Goal: Information Seeking & Learning: Learn about a topic

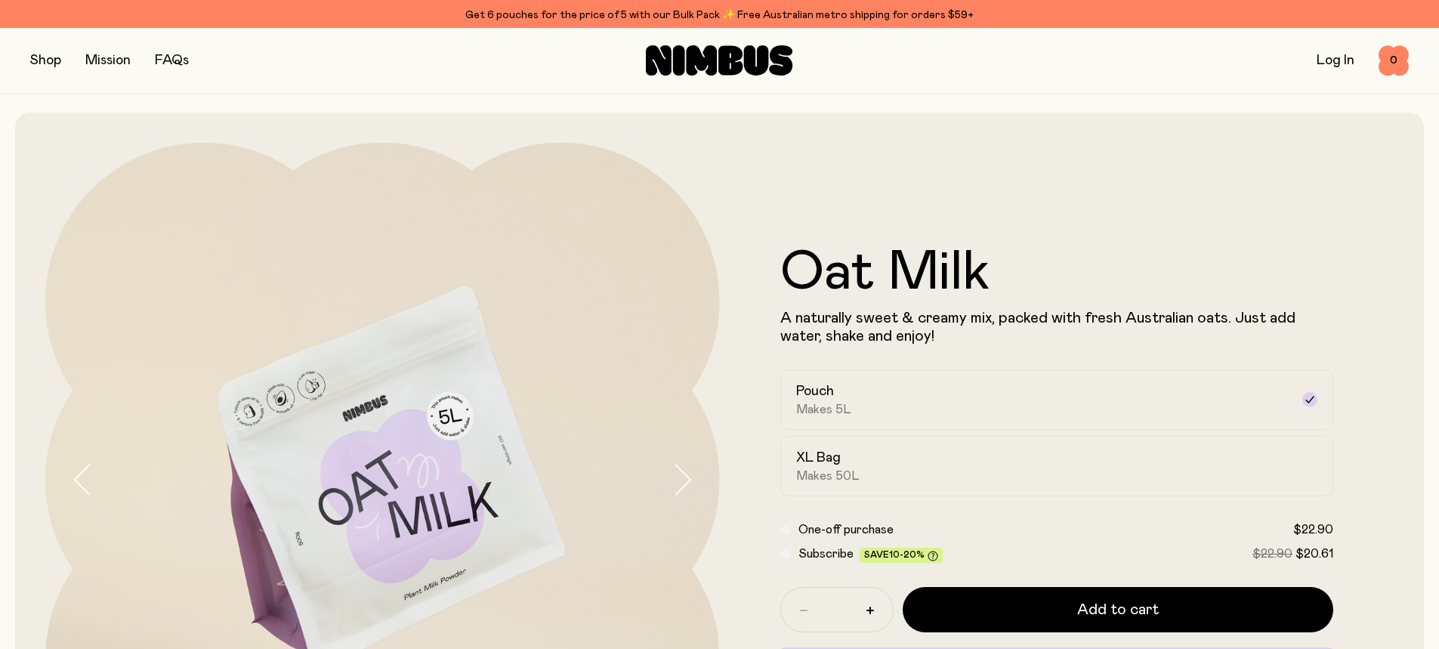
click at [57, 38] on div "Shop Mission FAQs Log In 0 0" at bounding box center [719, 61] width 1378 height 66
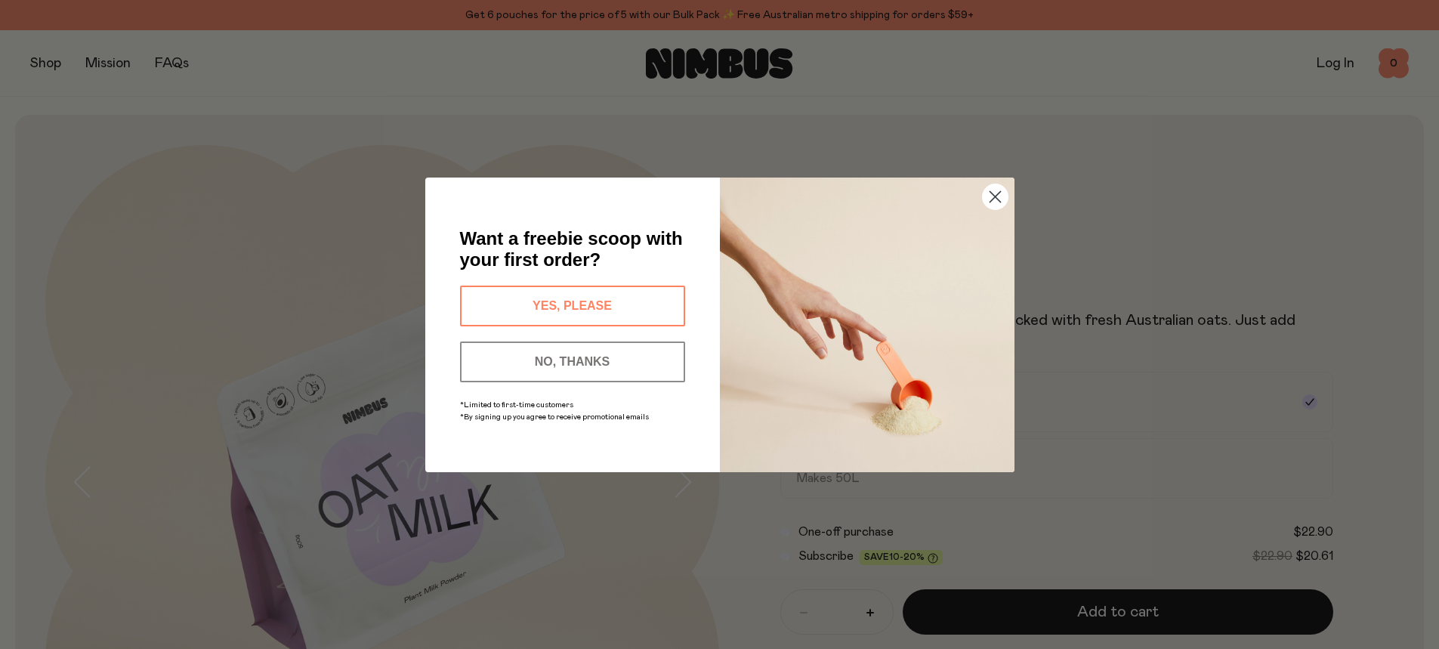
click at [650, 292] on button "YES, PLEASE" at bounding box center [572, 305] width 225 height 41
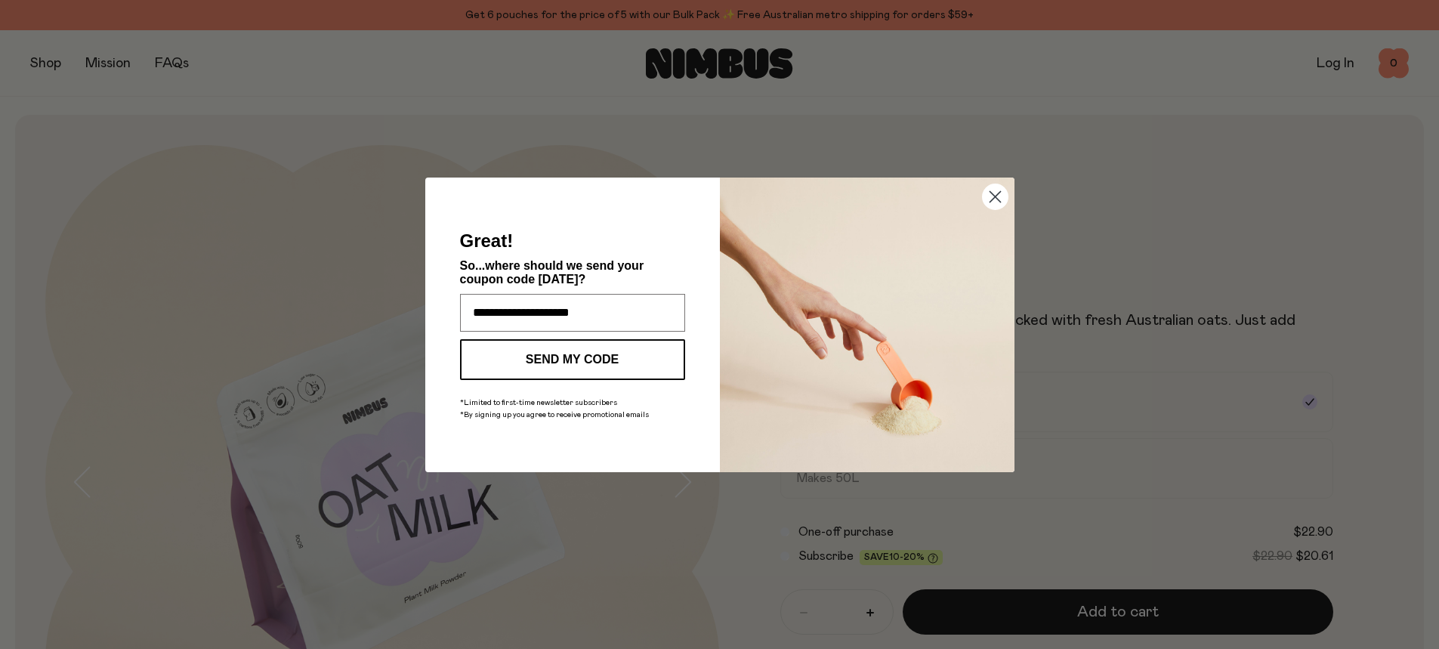
type input "**********"
click at [575, 353] on button "SEND MY CODE" at bounding box center [572, 359] width 225 height 41
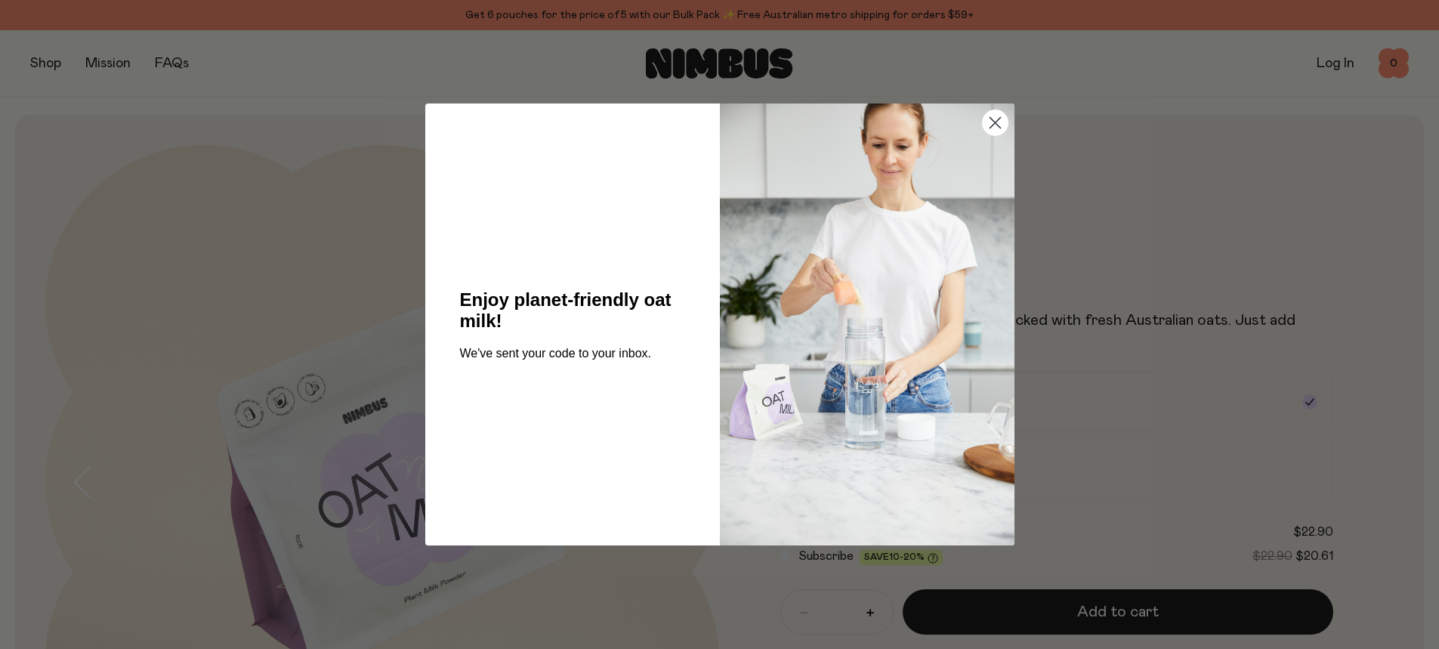
click at [992, 120] on icon "Close dialog" at bounding box center [994, 123] width 11 height 11
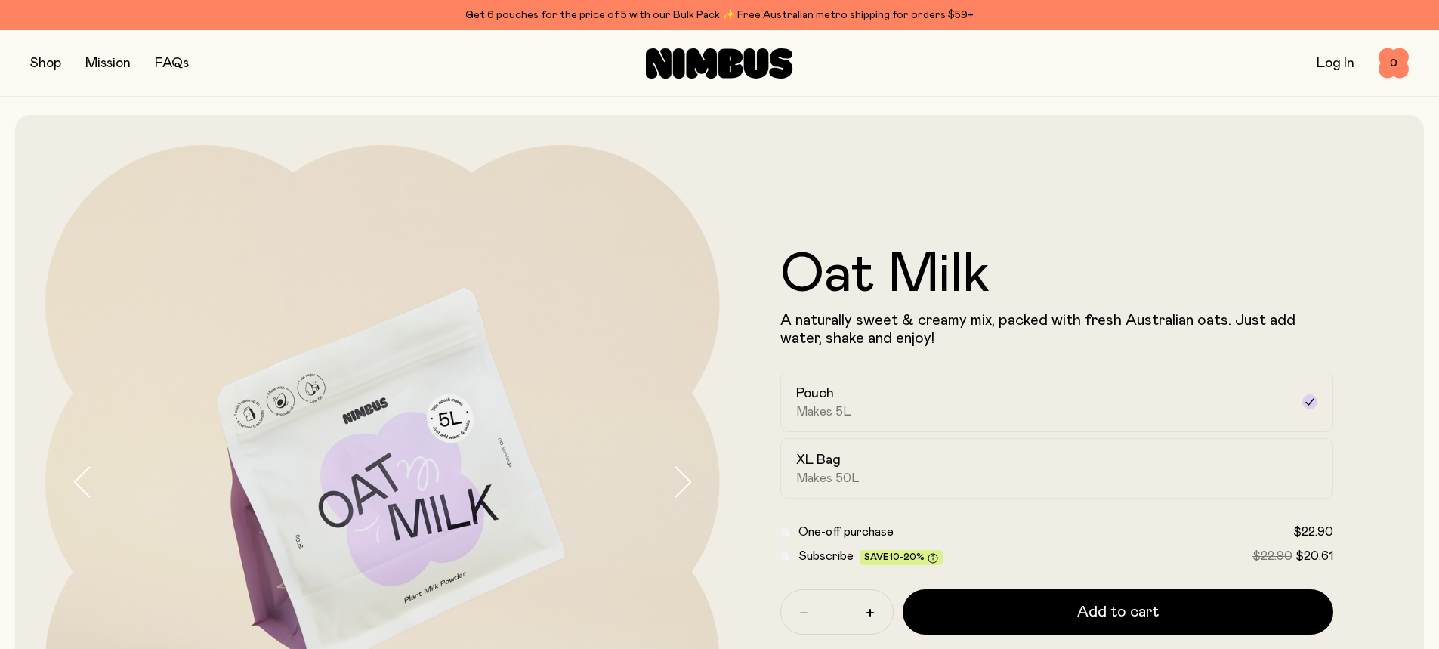
click at [38, 70] on button "button" at bounding box center [45, 63] width 31 height 21
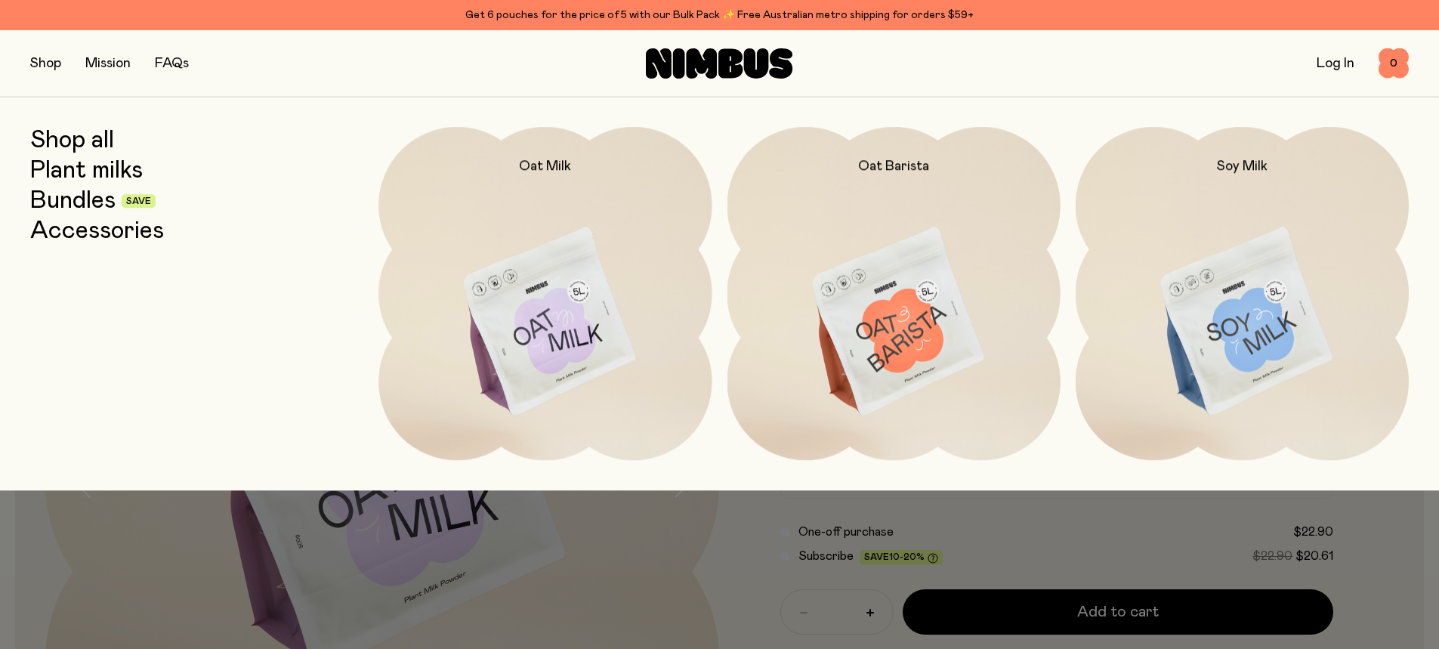
click at [85, 176] on link "Plant milks" at bounding box center [86, 170] width 113 height 27
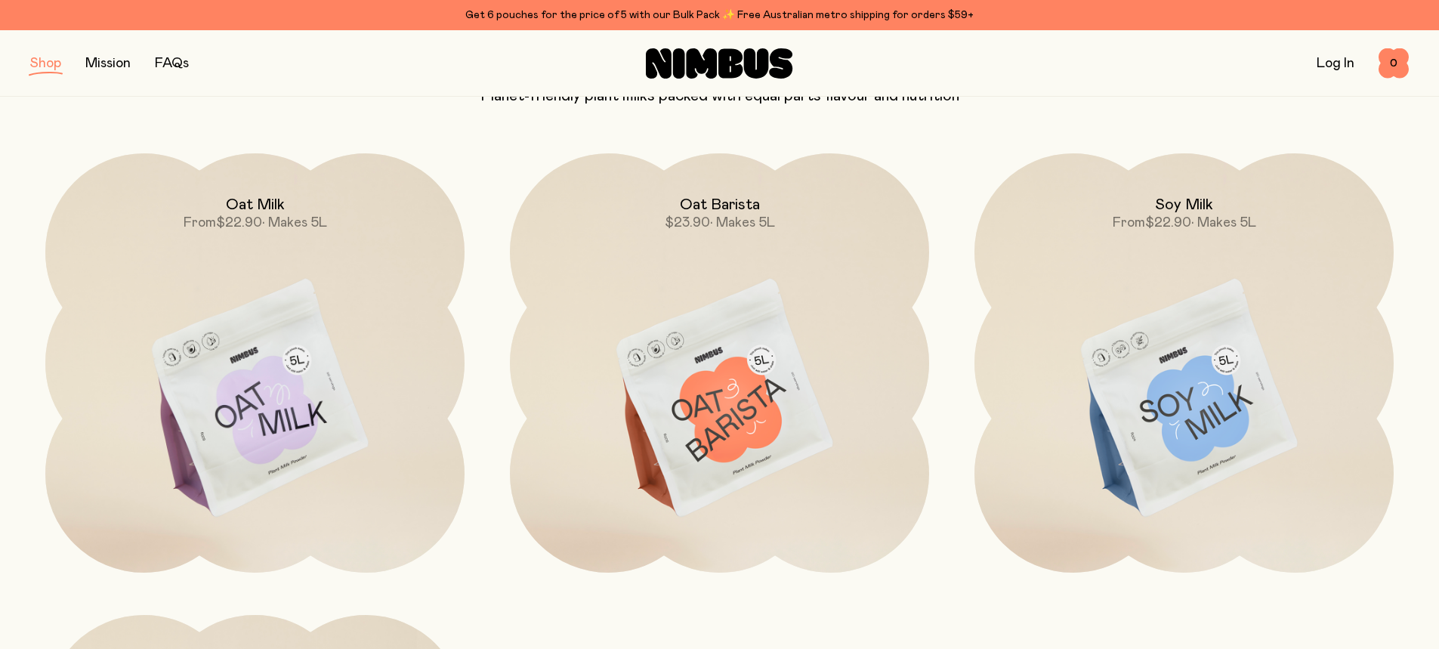
scroll to position [151, 0]
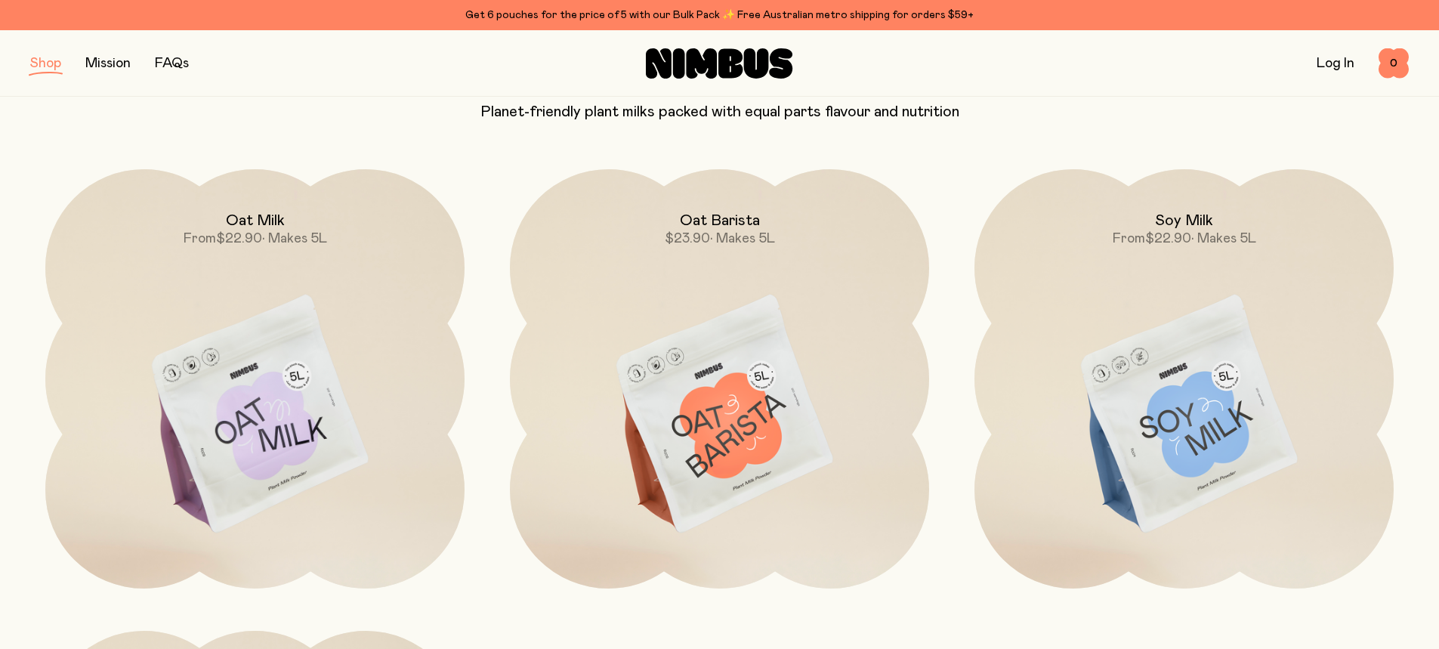
click at [58, 64] on button "button" at bounding box center [45, 63] width 31 height 21
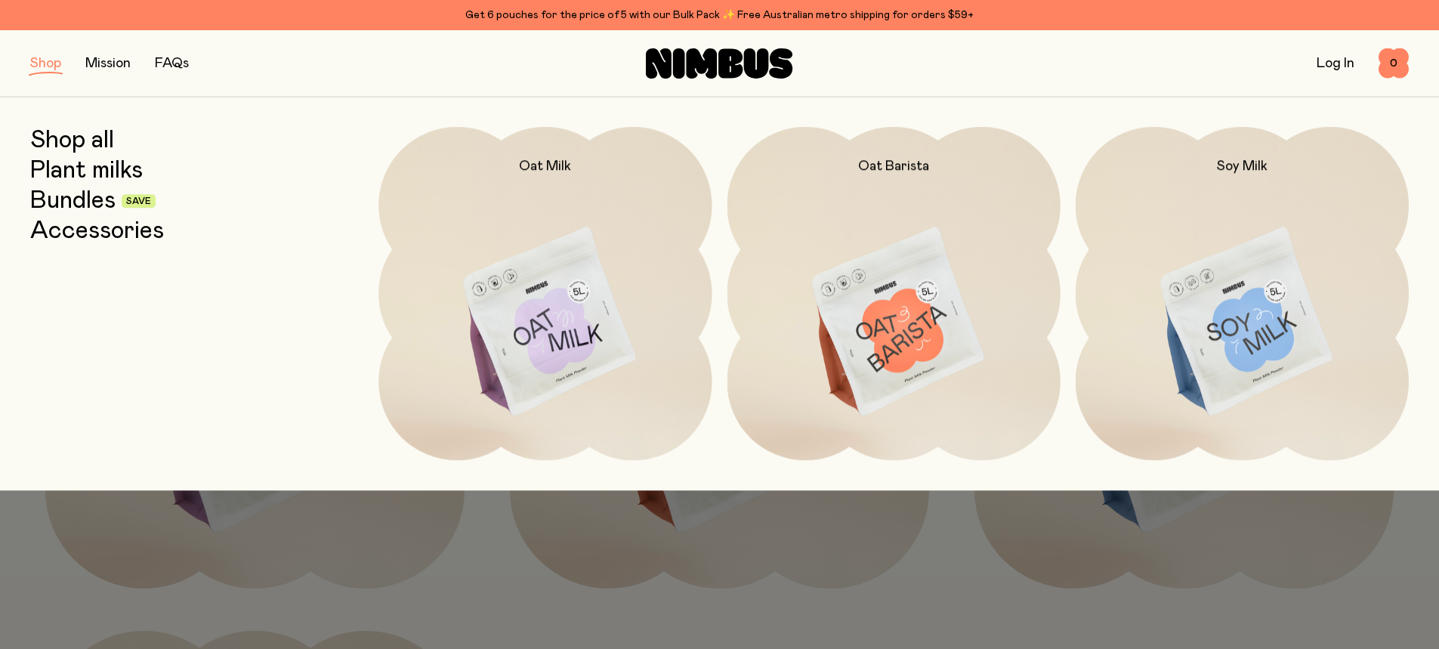
click at [114, 150] on link "Shop all" at bounding box center [72, 140] width 84 height 27
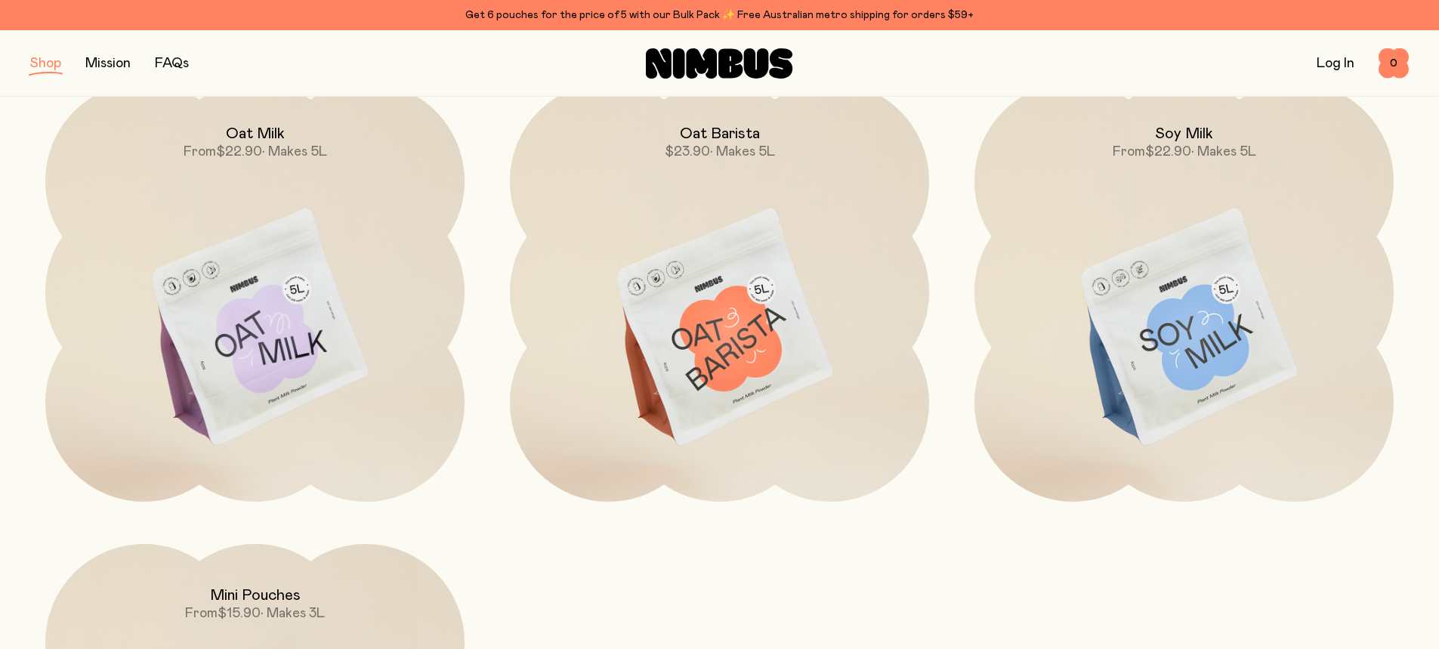
scroll to position [151, 0]
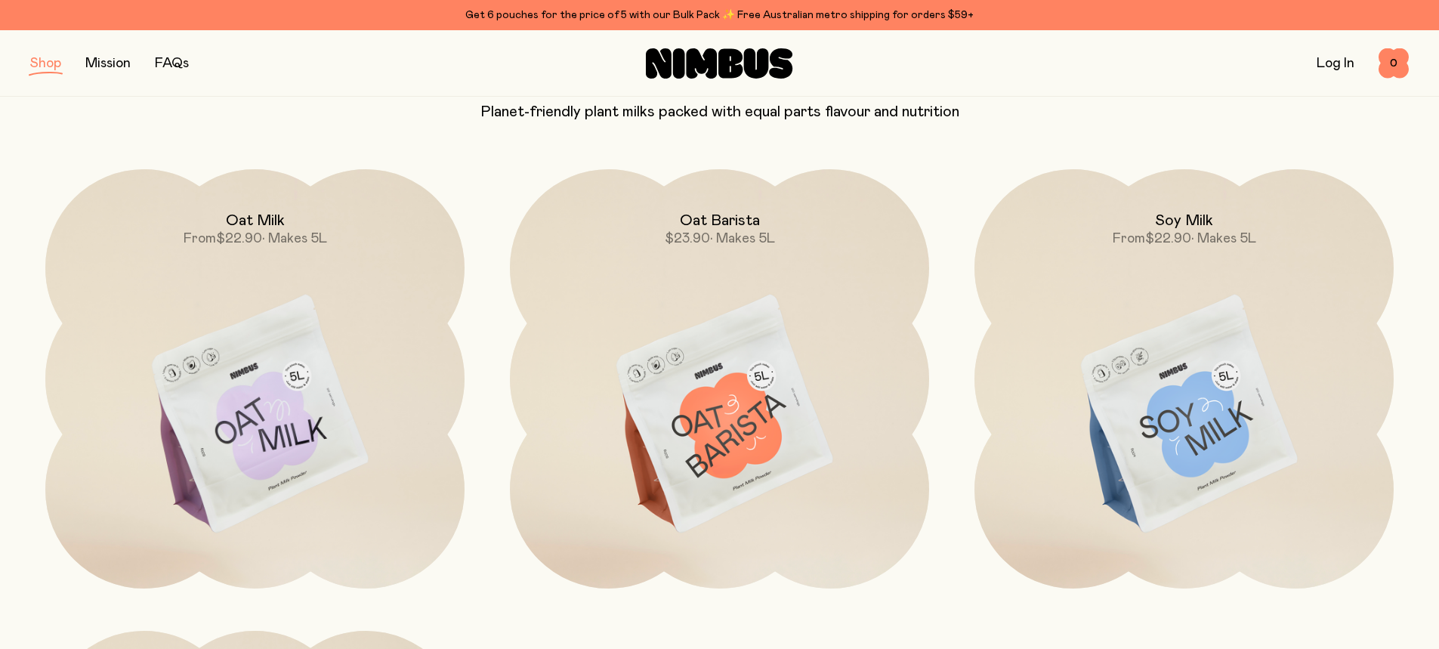
click at [842, 322] on img at bounding box center [719, 415] width 419 height 492
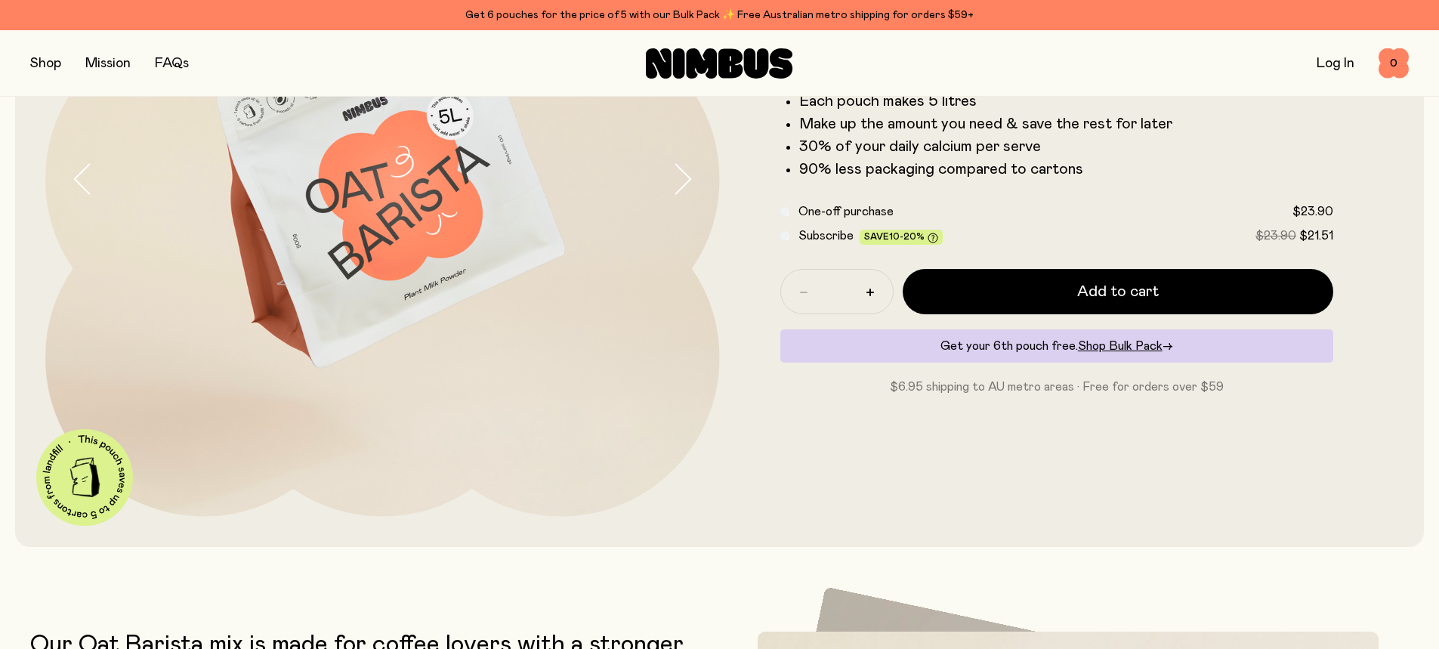
scroll to position [302, 0]
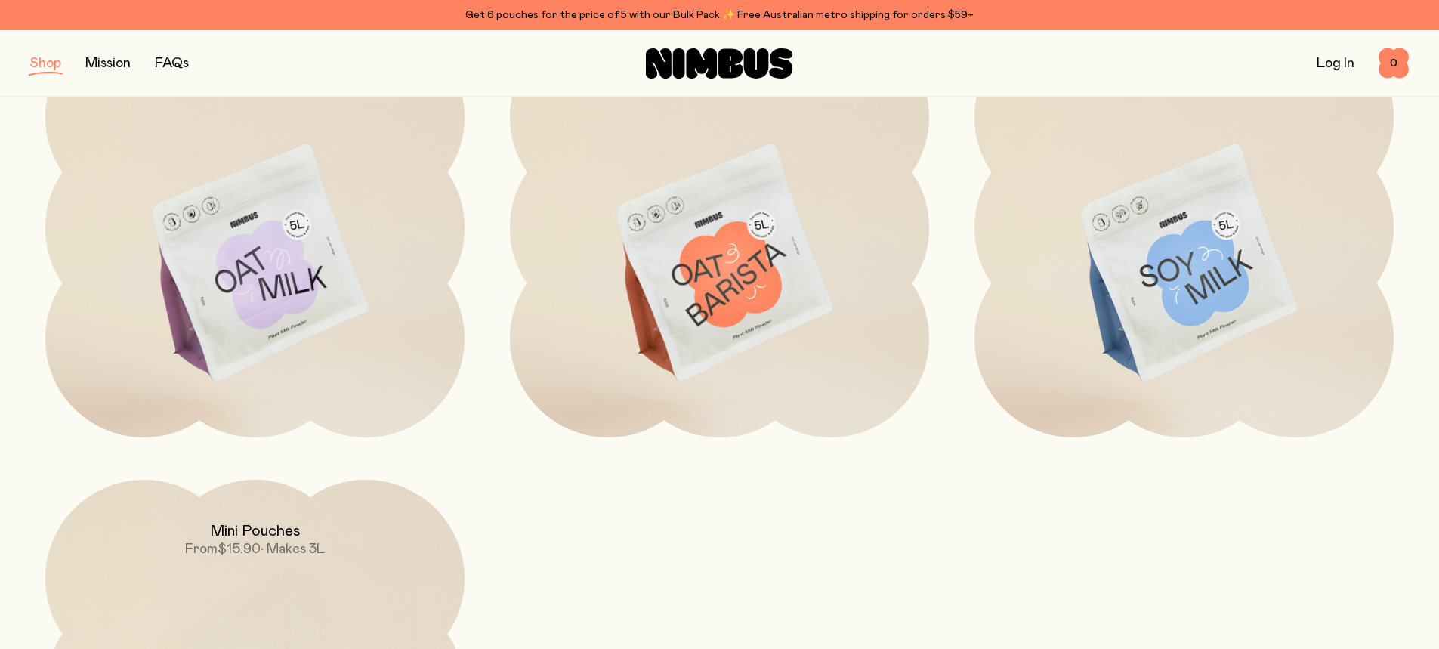
scroll to position [151, 0]
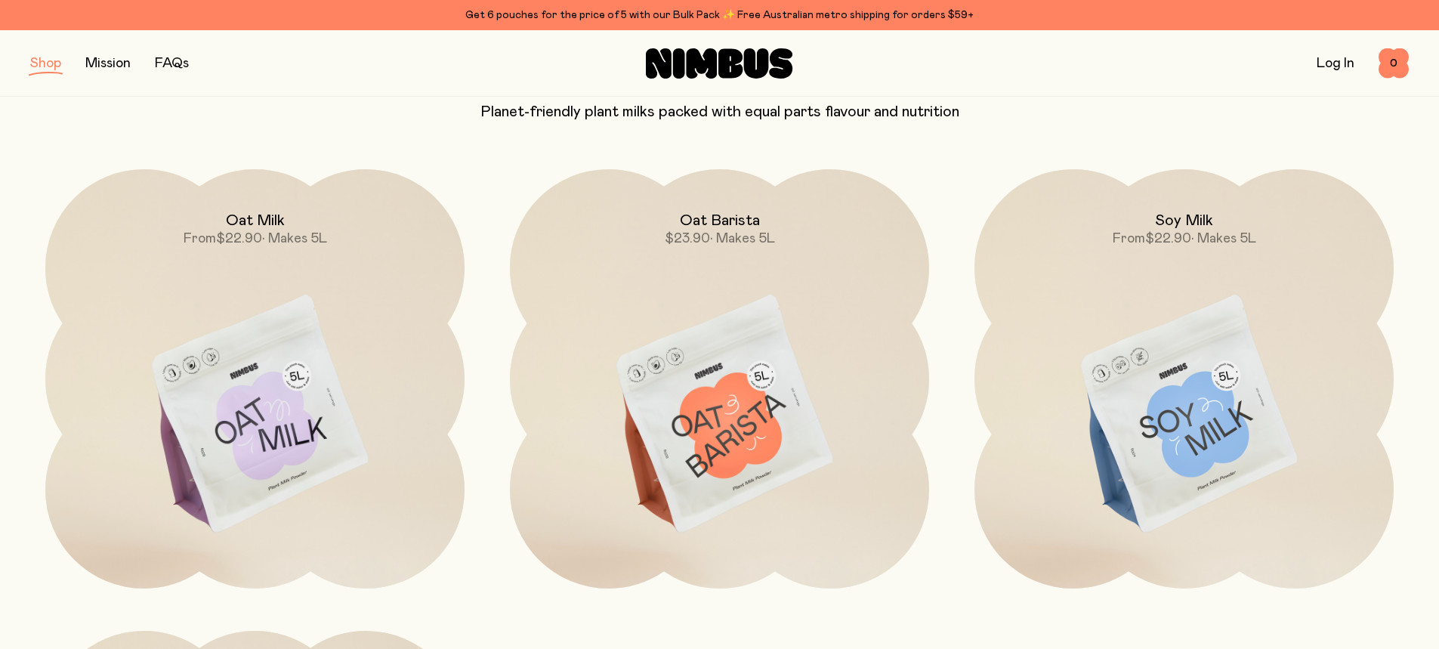
click at [1126, 390] on img at bounding box center [1183, 415] width 419 height 492
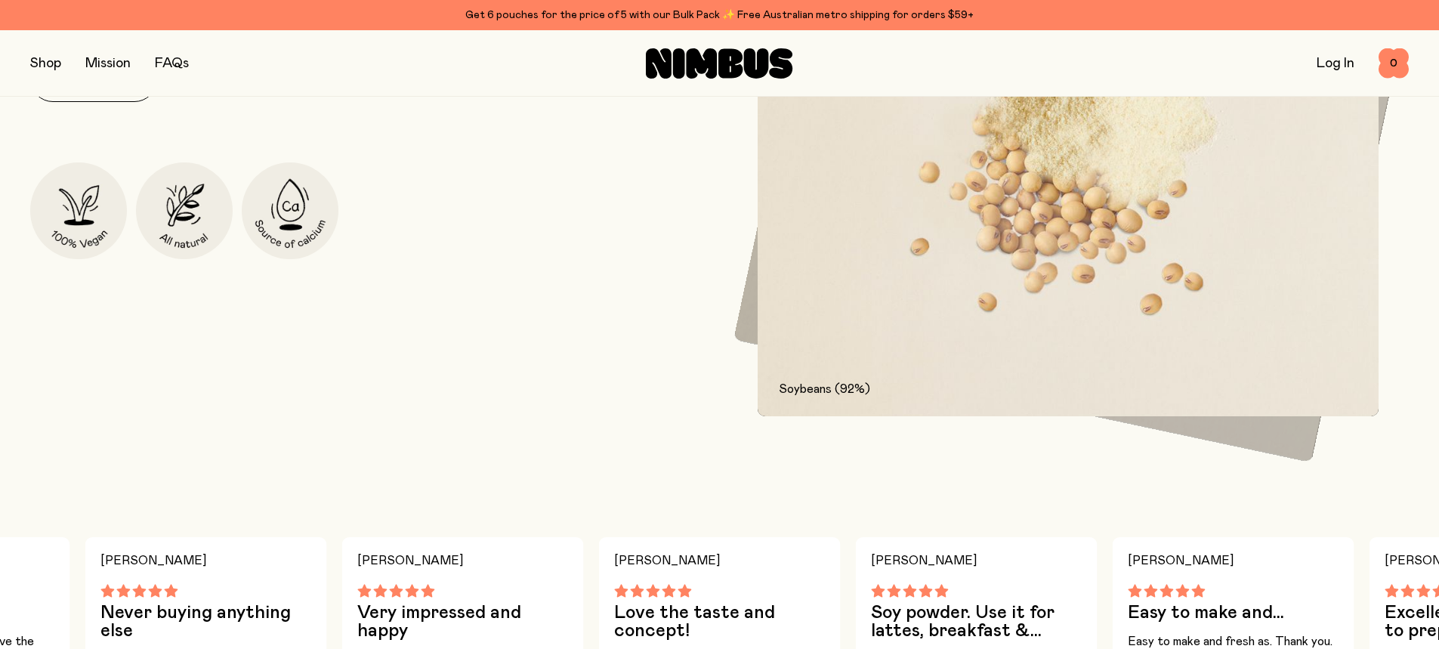
scroll to position [831, 0]
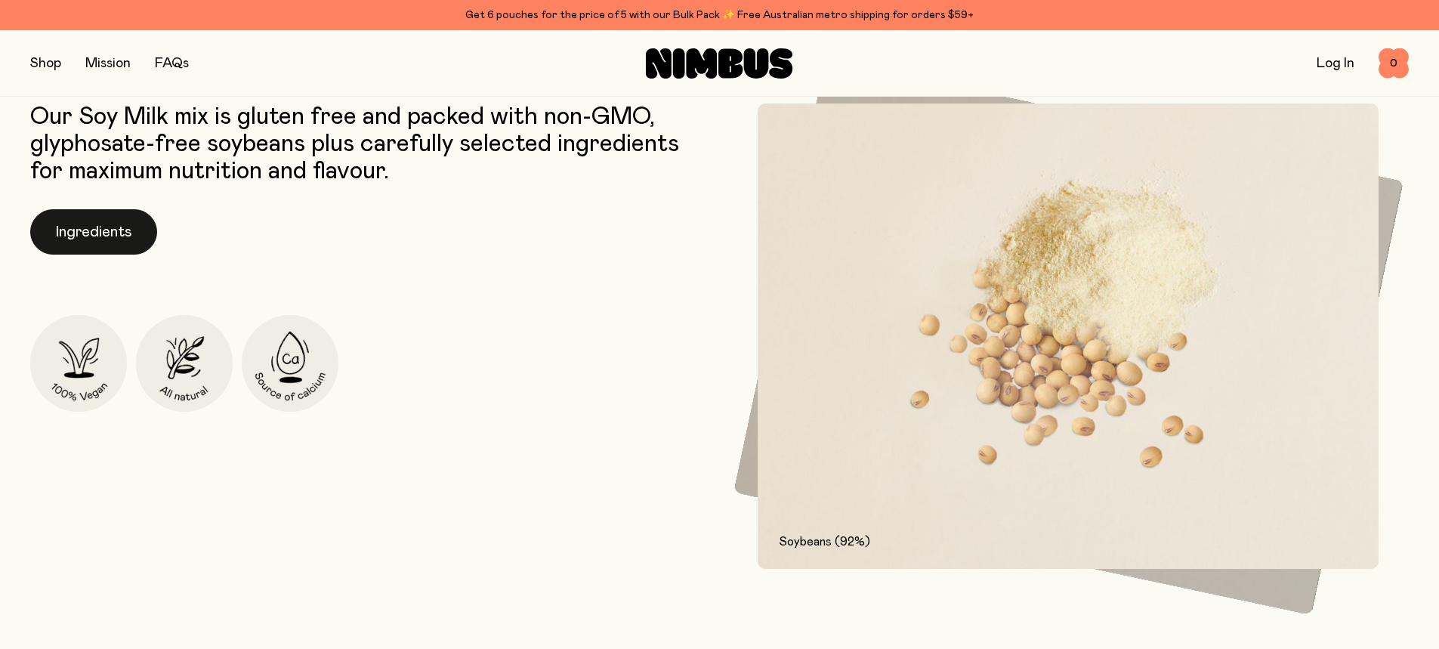
click at [142, 238] on button "Ingredients" at bounding box center [93, 231] width 127 height 45
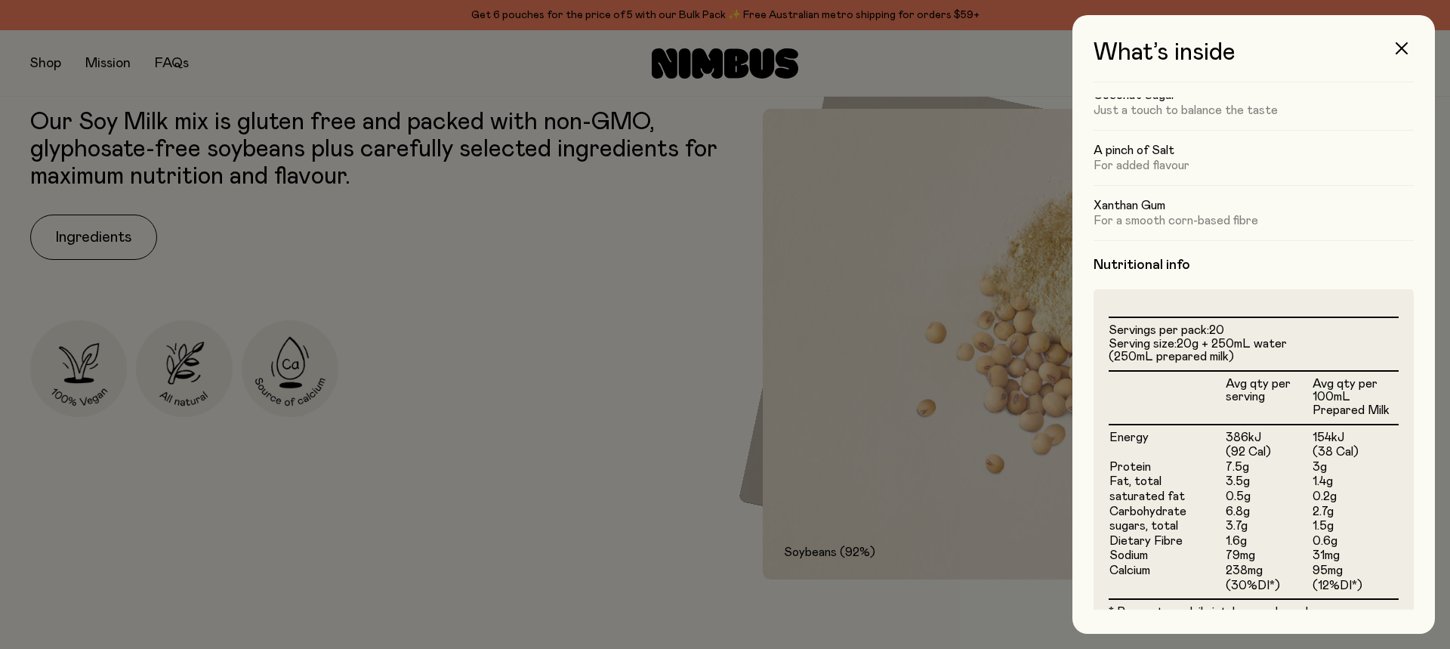
scroll to position [178, 0]
click at [1411, 40] on button "button" at bounding box center [1402, 48] width 36 height 36
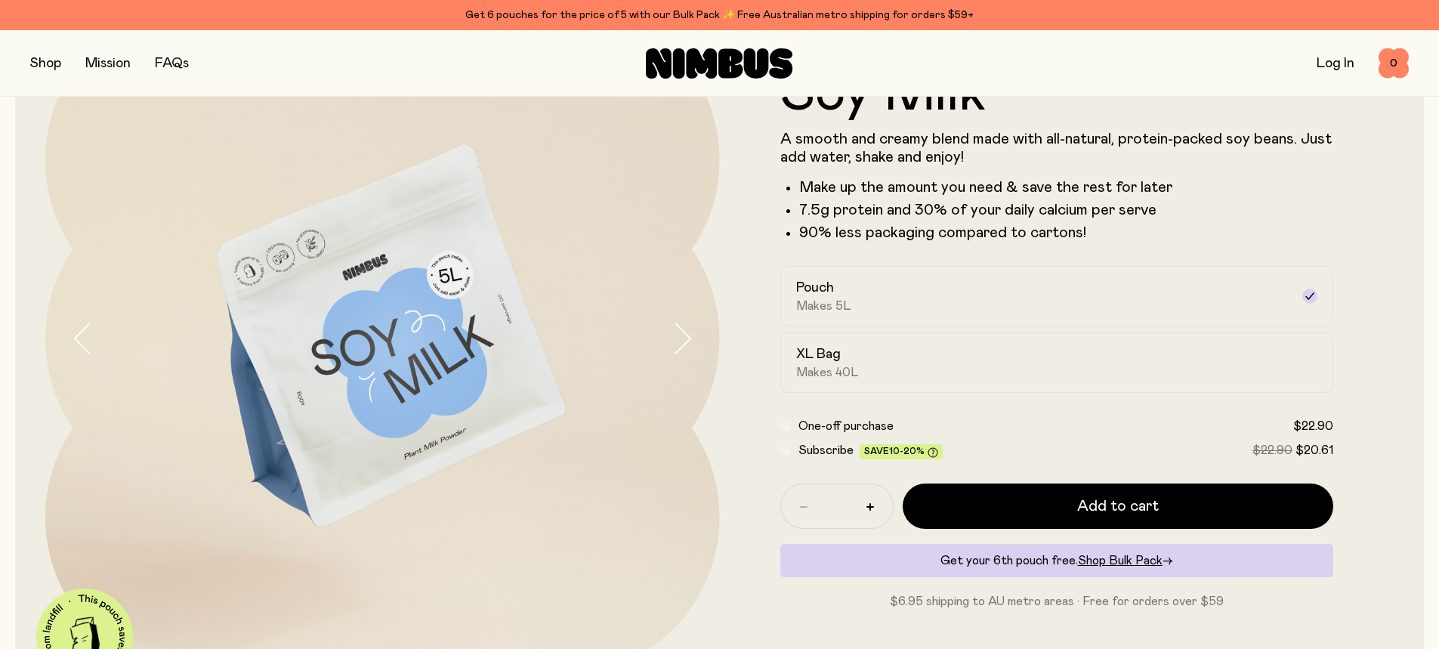
scroll to position [151, 0]
